Goal: Transaction & Acquisition: Purchase product/service

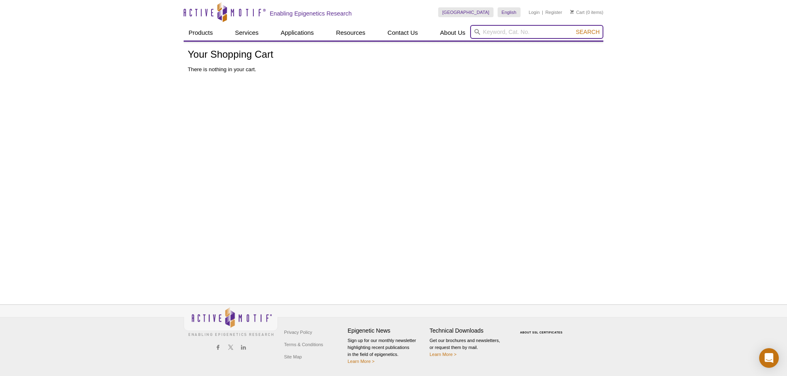
click at [488, 32] on input "search" at bounding box center [536, 32] width 133 height 14
paste input "81158"
type input "81158"
click at [573, 28] on button "Search" at bounding box center [587, 31] width 29 height 7
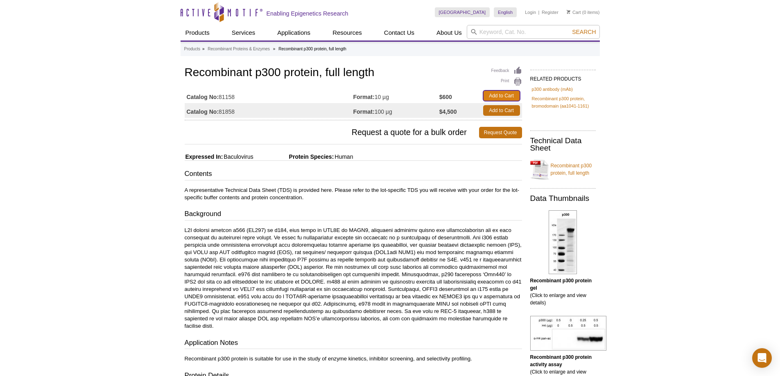
click at [511, 91] on link "Add to Cart" at bounding box center [501, 96] width 37 height 11
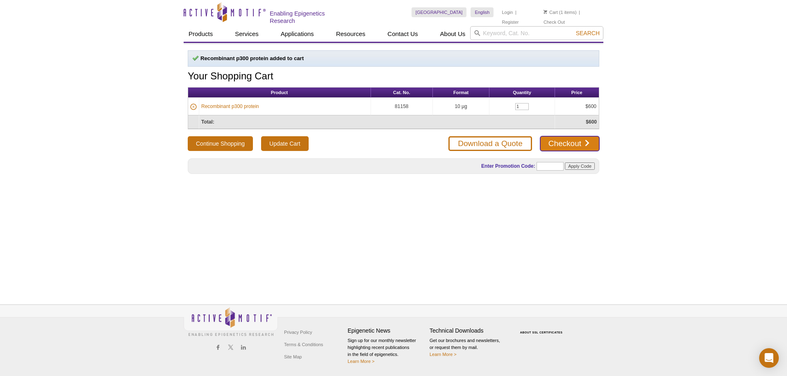
click at [585, 144] on link "Checkout" at bounding box center [569, 143] width 59 height 15
